Goal: Find specific page/section

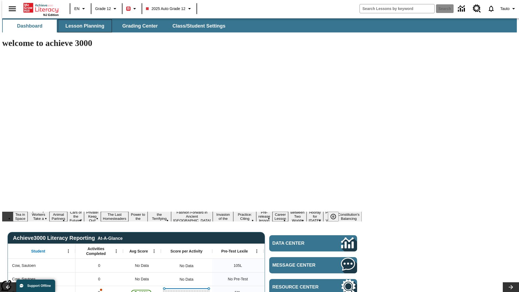
click at [83, 26] on span "Lesson Planning" at bounding box center [84, 26] width 39 height 6
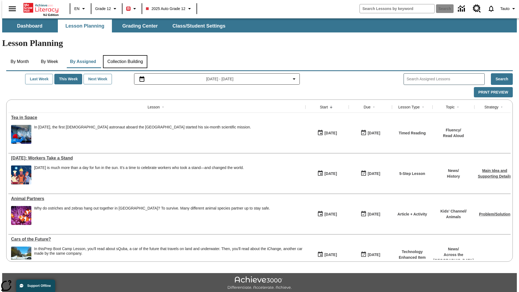
click at [125, 55] on button "Collection Building" at bounding box center [125, 61] width 44 height 13
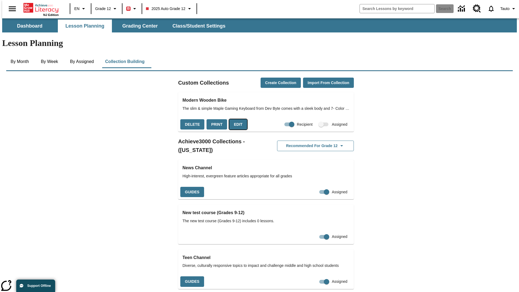
click at [236, 119] on button "Edit" at bounding box center [238, 124] width 18 height 11
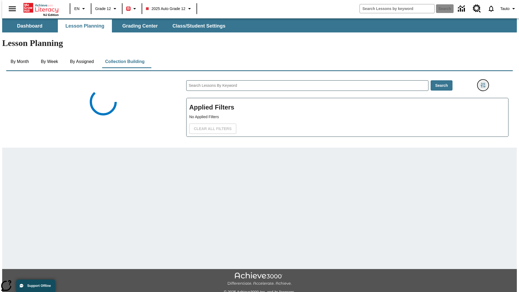
click at [485, 83] on icon "Filters Side menu" at bounding box center [483, 85] width 5 height 5
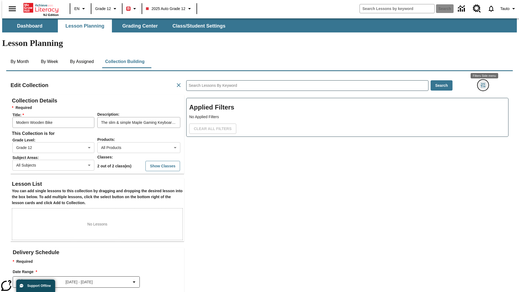
scroll to position [0, 0]
click at [389, 66] on body "Skip to main content NJ Edition EN Grade 12 B 2025 Auto Grade 12 Search 0 Tauto…" at bounding box center [259, 187] width 515 height 339
